Goal: Ask a question

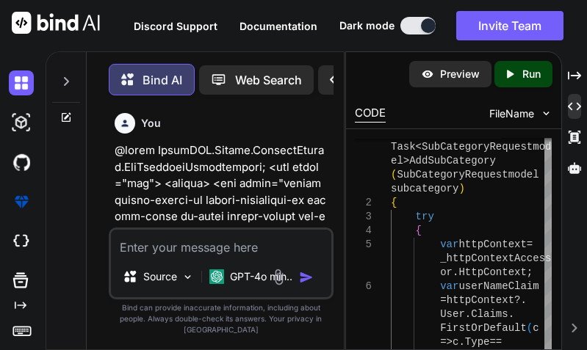
click at [188, 236] on textarea at bounding box center [221, 243] width 220 height 26
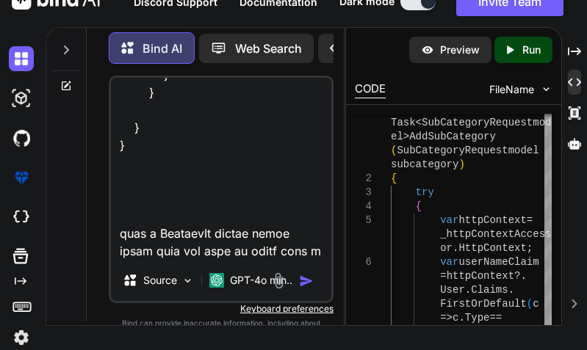
scroll to position [4004, 0]
type textarea "using Microsoft.AspNetCore.Authorization; using Microsoft.IdentityModel.Tokens;…"
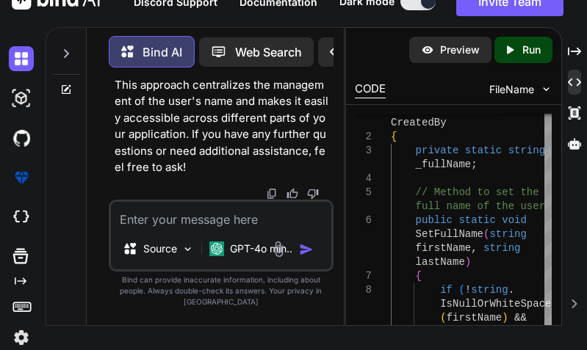
scroll to position [176592, 0]
click at [211, 228] on textarea at bounding box center [221, 215] width 220 height 26
type textarea "n"
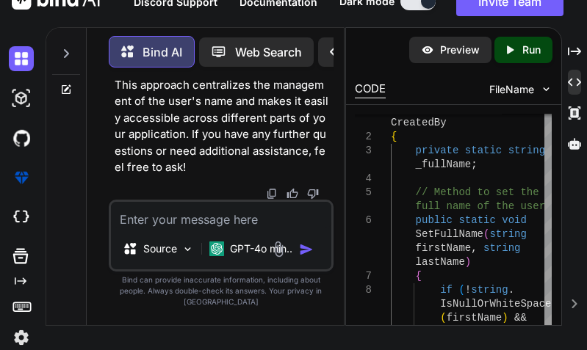
click at [198, 228] on textarea at bounding box center [221, 215] width 220 height 26
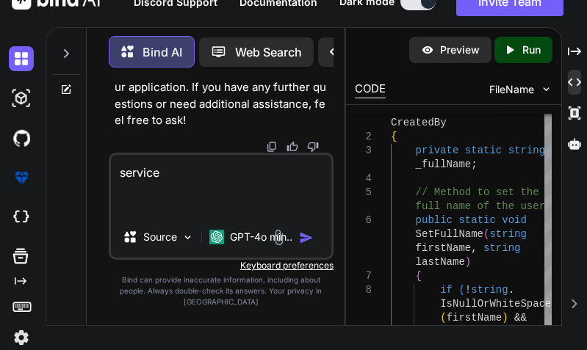
paste textarea "public async Task<SubCategoryRequestmodel> AddSubCategory(SubCategoryRequestmod…"
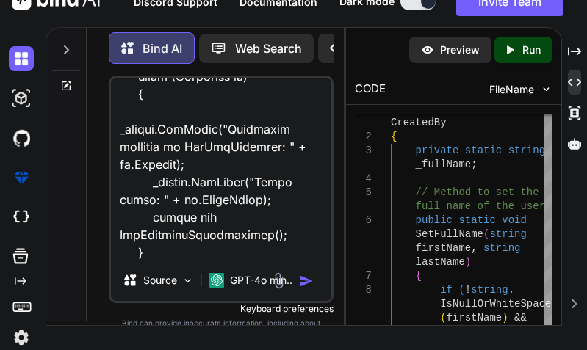
scroll to position [971, 0]
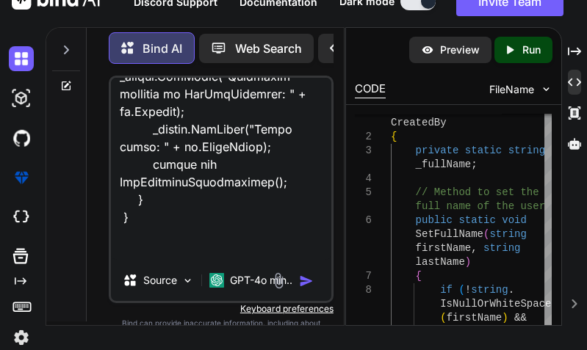
paste textarea "[HttpGet] public async Task<IActionResult> AddSubCategory() { var categories = …"
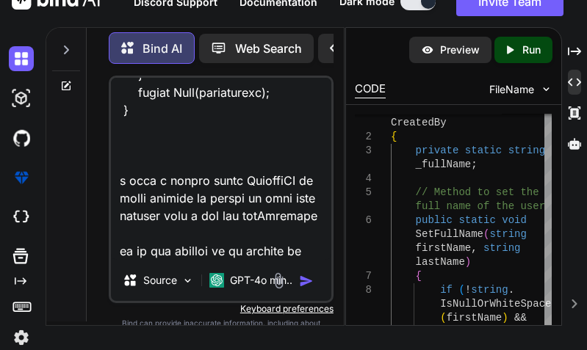
scroll to position [2663, 0]
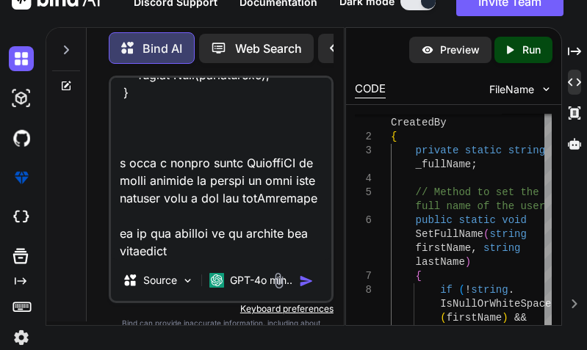
type textarea "service public async Task<SubCategoryRequestmodel> AddSubCategory(SubCategoryRe…"
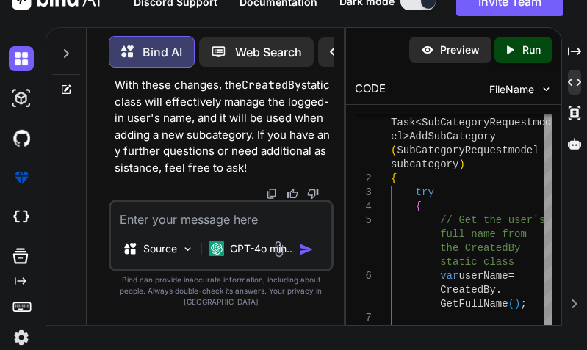
scroll to position [180616, 0]
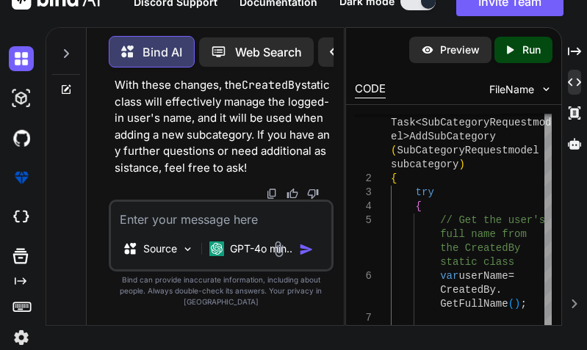
click at [160, 228] on textarea at bounding box center [221, 215] width 220 height 26
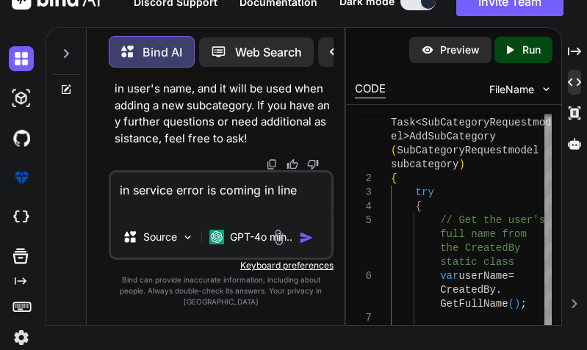
paste textarea "var result = await sub.Add(subCategoryEntity);"
type textarea "in service error is coming in line var result = await sub.Add(subCategoryEntity…"
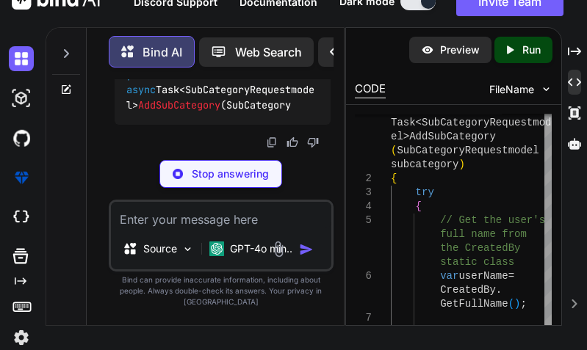
scroll to position [183626, 0]
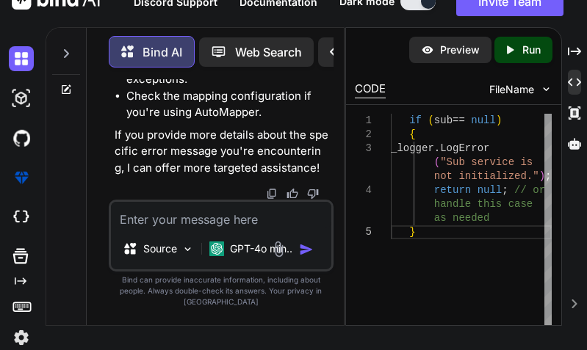
click at [187, 228] on textarea at bounding box center [221, 215] width 220 height 26
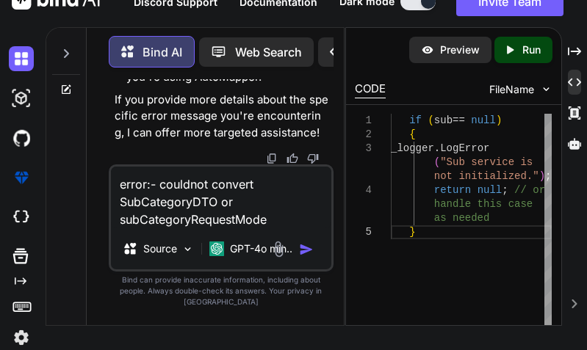
type textarea "error:- couldnot convert SubCategoryDTO or subCategoryRequestModel"
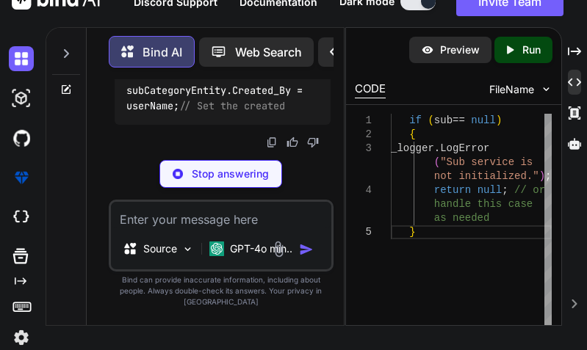
scroll to position [187145, 0]
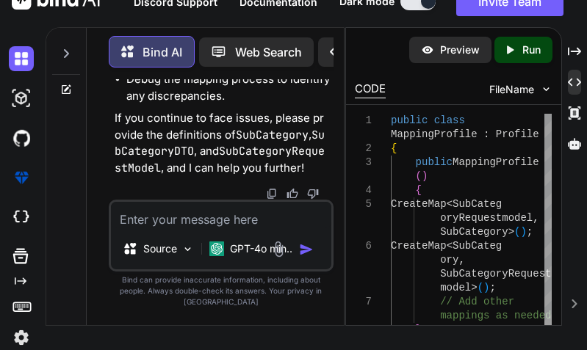
click at [338, 145] on div "You Bind AI The error you're encountering in the line @foreach (var subategory …" at bounding box center [220, 202] width 245 height 246
click at [214, 228] on textarea at bounding box center [221, 215] width 220 height 26
paste textarea "var result = await sub.Add(subCategoryEntity);"
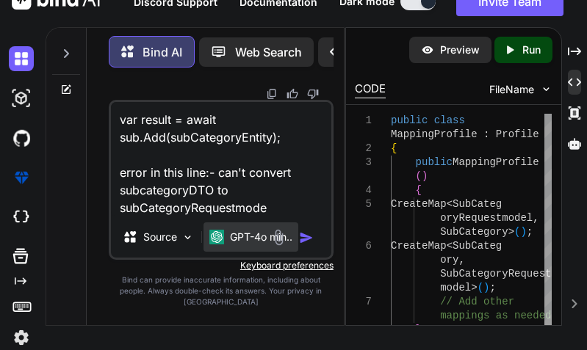
type textarea "var result = await sub.Add(subCategoryEntity); error in this line:- can't conve…"
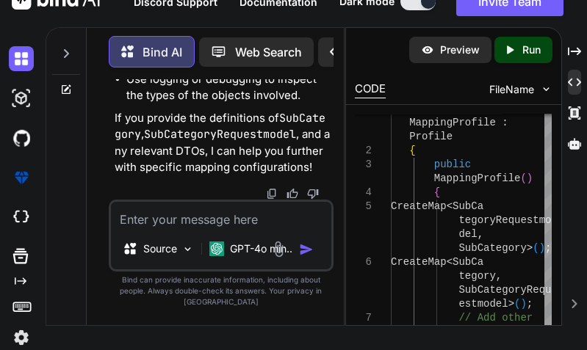
scroll to position [193022, 0]
click at [582, 192] on div "Bind AI Web Search Created with Pixso. Code Generator You Bind AI The error you…" at bounding box center [316, 176] width 541 height 299
